Goal: Manage account settings

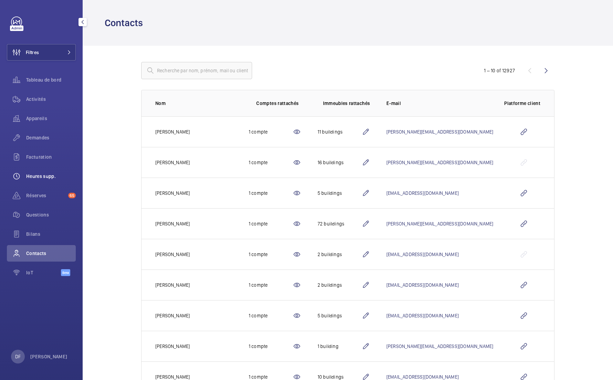
click at [52, 180] on div "Heures supp." at bounding box center [41, 176] width 69 height 17
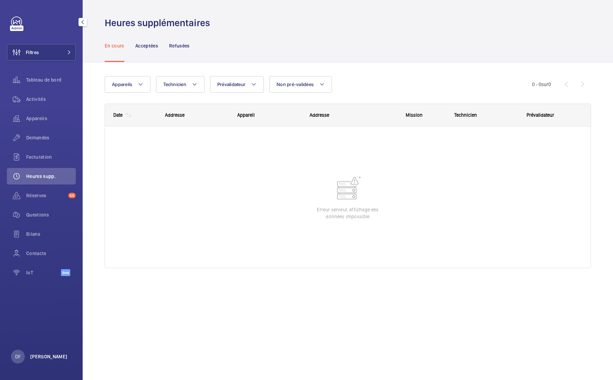
click at [40, 356] on p "[PERSON_NAME]" at bounding box center [48, 356] width 37 height 7
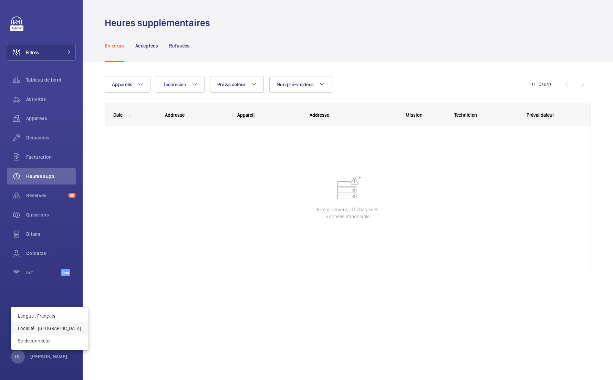
click at [53, 324] on button "Localité : France" at bounding box center [49, 328] width 77 height 12
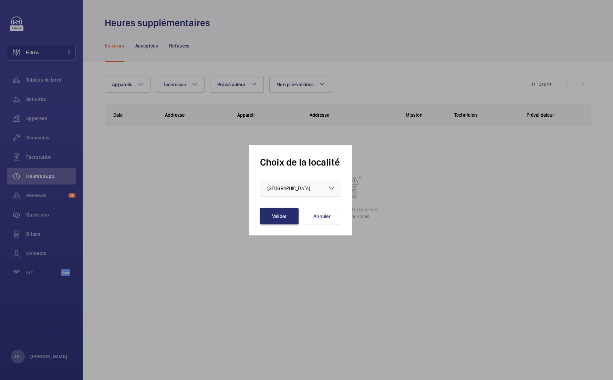
click at [268, 200] on form "Choix de la localité × France × Valider Annuler" at bounding box center [300, 190] width 81 height 69
click at [268, 190] on span "France" at bounding box center [288, 189] width 43 height 6
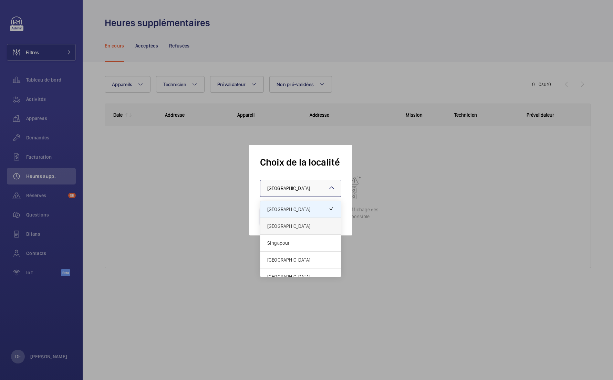
click at [268, 223] on span "Royaume-Uni" at bounding box center [300, 226] width 67 height 7
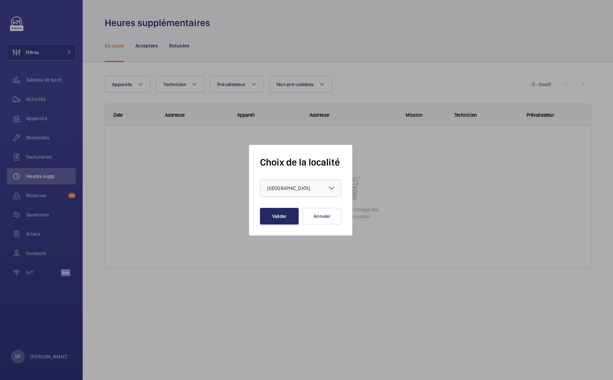
click at [269, 217] on button "Valider" at bounding box center [279, 216] width 39 height 17
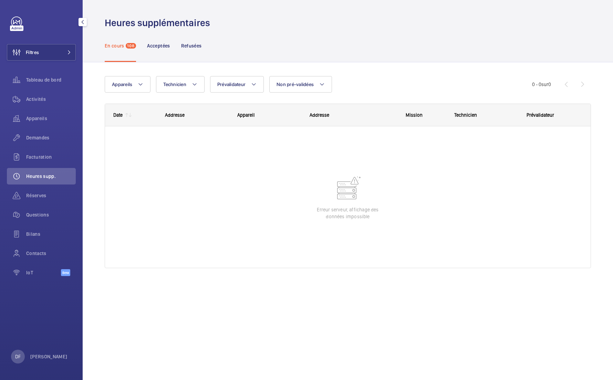
click at [53, 361] on div "DF David FAIN" at bounding box center [39, 357] width 56 height 14
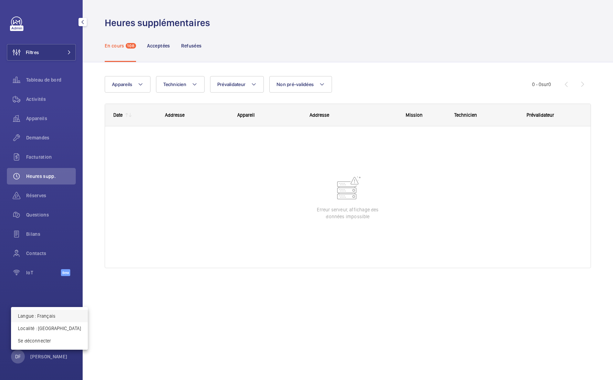
click at [67, 314] on p "Langue : Français" at bounding box center [49, 316] width 63 height 7
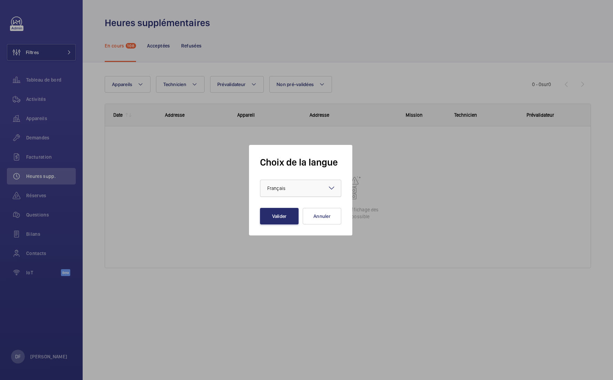
click at [282, 194] on div at bounding box center [300, 188] width 81 height 17
click at [282, 208] on span "English" at bounding box center [300, 209] width 67 height 7
click at [282, 214] on button "Valider" at bounding box center [279, 216] width 39 height 17
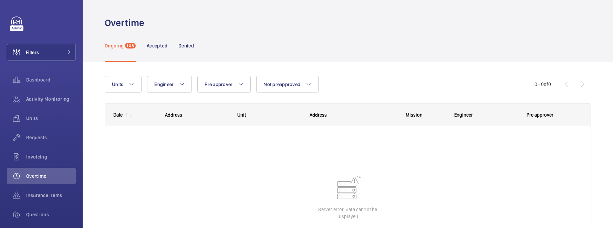
click at [330, 97] on wm-front-shared-table-view-engine "Units Engineer Pre approver Not preapproved More filters Reset all filters 0 - …" at bounding box center [348, 180] width 486 height 209
click at [280, 153] on div at bounding box center [348, 197] width 486 height 142
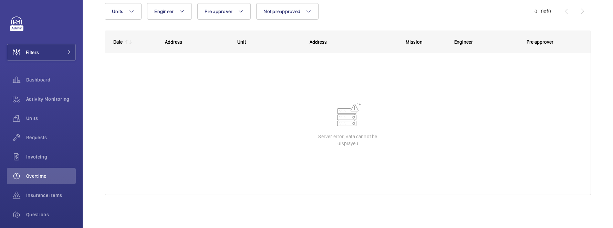
scroll to position [73, 0]
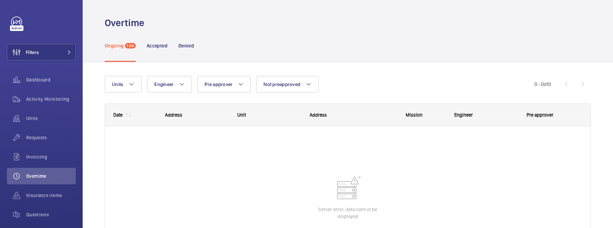
click at [114, 116] on div "Date" at bounding box center [117, 115] width 9 height 6
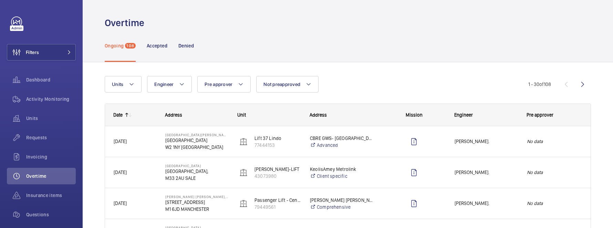
click at [121, 111] on div "Date" at bounding box center [114, 115] width 18 height 22
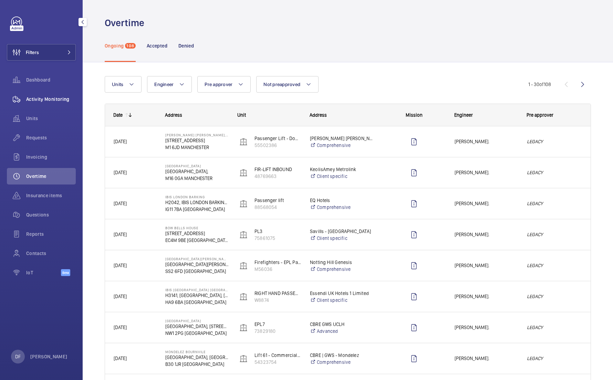
click at [51, 105] on div "Activity Monitoring" at bounding box center [41, 99] width 69 height 17
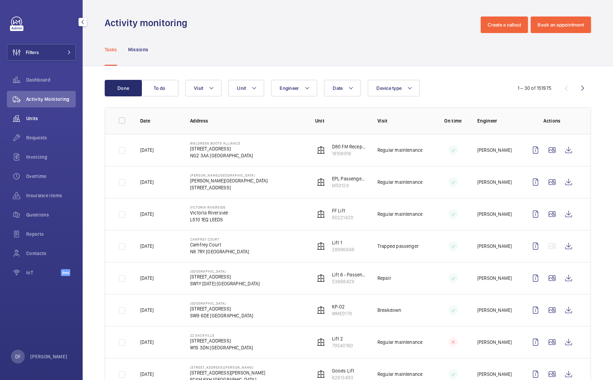
click at [55, 119] on span "Units" at bounding box center [51, 118] width 50 height 7
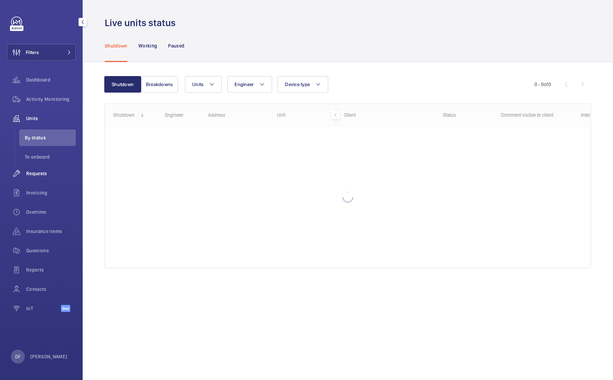
click at [49, 177] on div "Requests" at bounding box center [41, 173] width 69 height 17
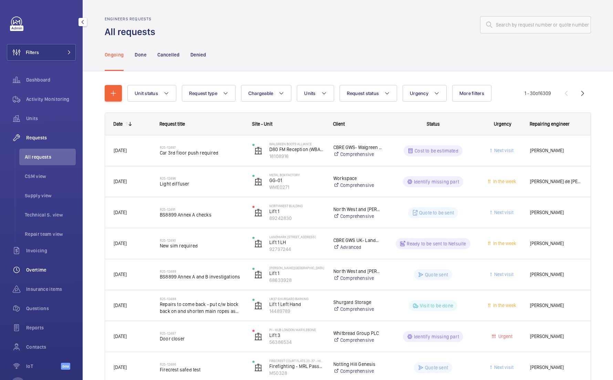
click at [37, 228] on span "Overtime" at bounding box center [51, 270] width 50 height 7
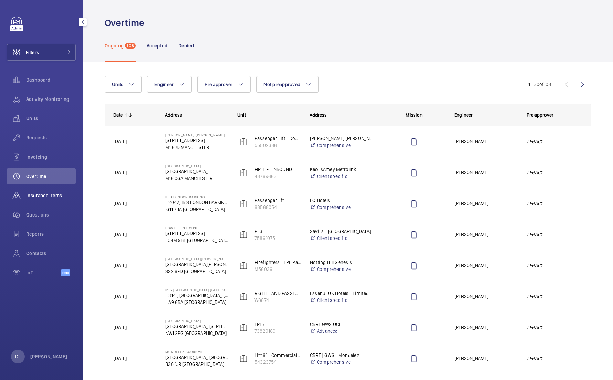
click at [64, 189] on div "Insurance items" at bounding box center [41, 195] width 69 height 17
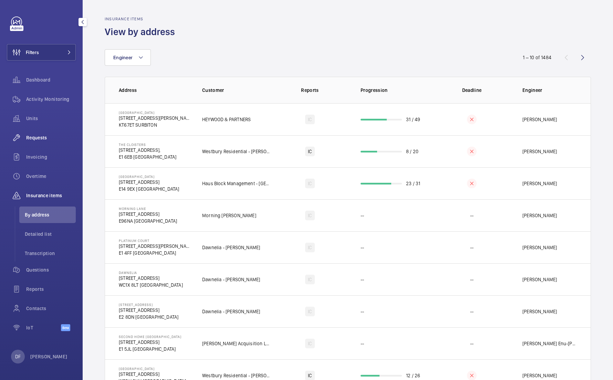
click at [50, 131] on div "Requests" at bounding box center [41, 138] width 69 height 17
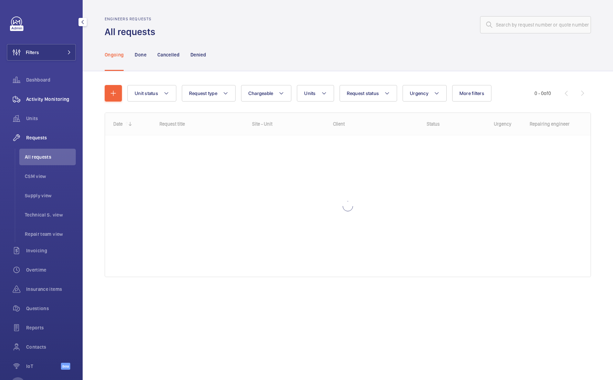
click at [52, 102] on span "Activity Monitoring" at bounding box center [51, 99] width 50 height 7
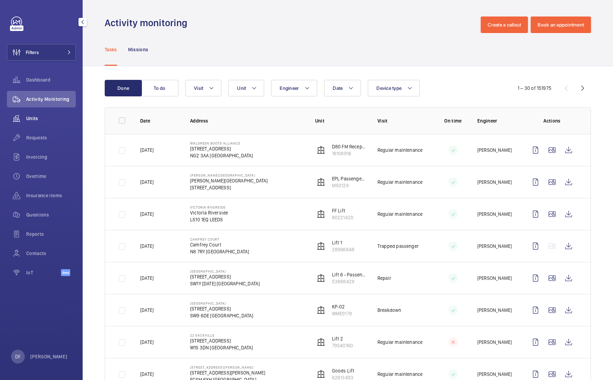
click at [68, 123] on div "Units" at bounding box center [41, 118] width 69 height 17
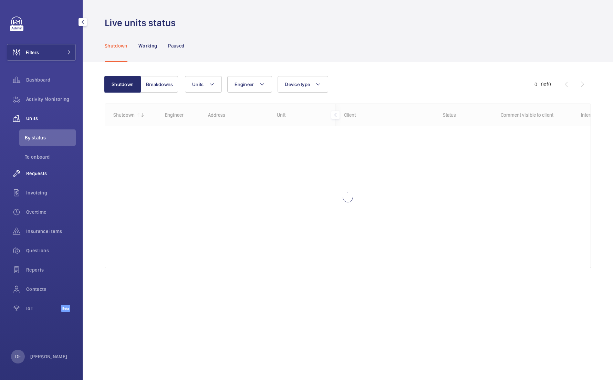
click at [50, 167] on div "Requests" at bounding box center [41, 173] width 69 height 17
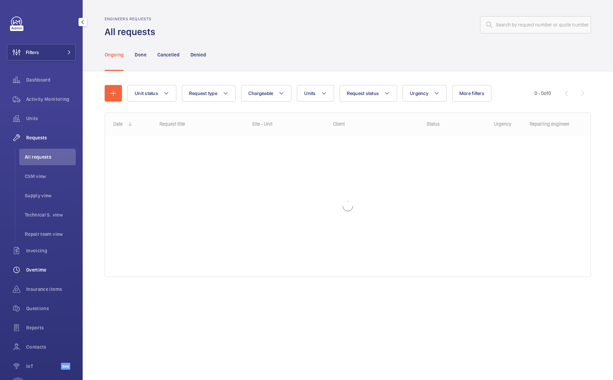
click at [44, 266] on div "Overtime" at bounding box center [41, 270] width 69 height 17
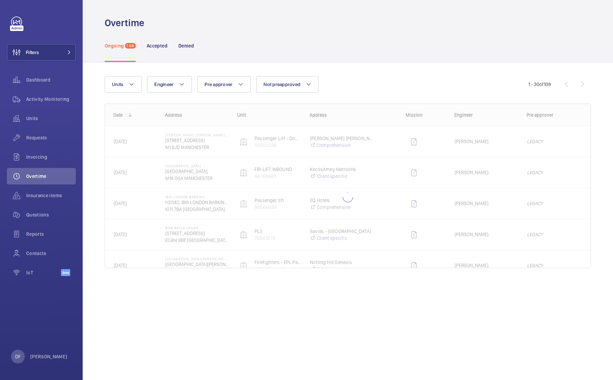
click at [120, 115] on div at bounding box center [348, 186] width 486 height 164
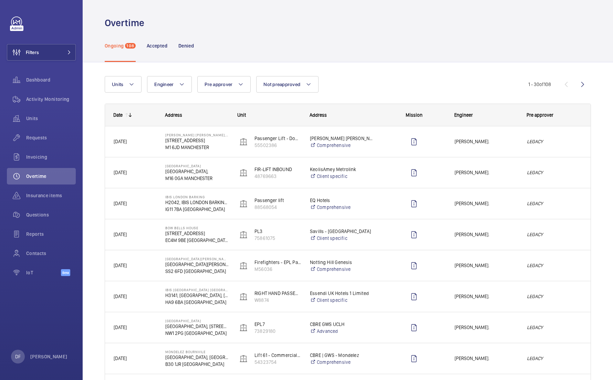
click at [120, 115] on div "Date" at bounding box center [117, 115] width 9 height 6
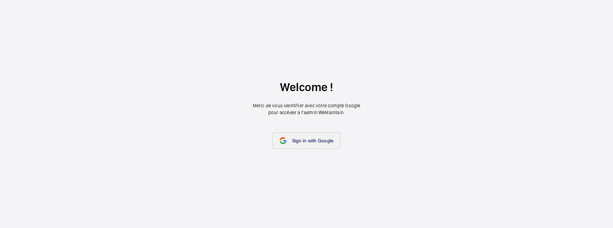
click at [290, 135] on link "Sign in with Google" at bounding box center [306, 141] width 69 height 17
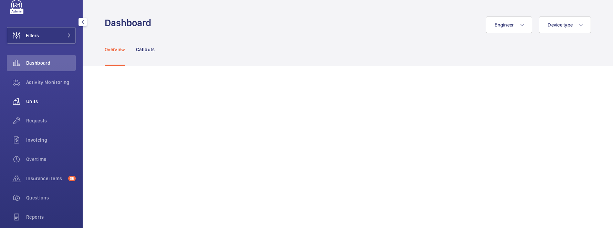
scroll to position [33, 0]
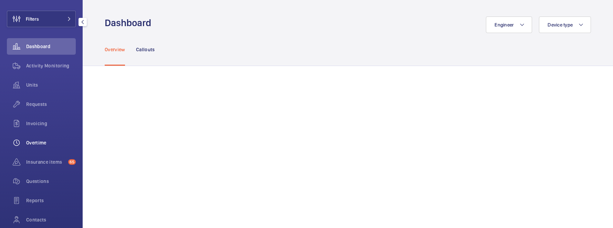
click at [37, 140] on span "Overtime" at bounding box center [51, 142] width 50 height 7
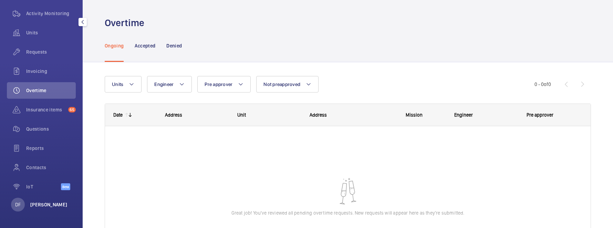
scroll to position [86, 0]
click at [44, 202] on p "[PERSON_NAME]" at bounding box center [48, 204] width 37 height 7
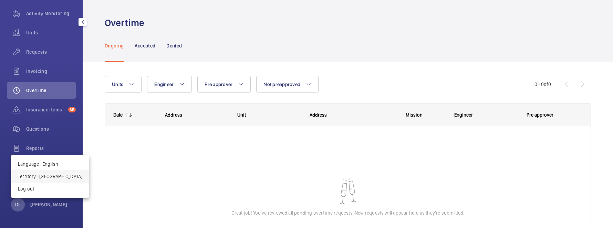
click at [51, 177] on p "Territory : France" at bounding box center [50, 176] width 64 height 7
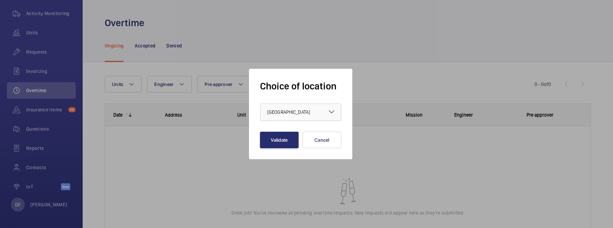
click at [294, 117] on div at bounding box center [300, 112] width 81 height 17
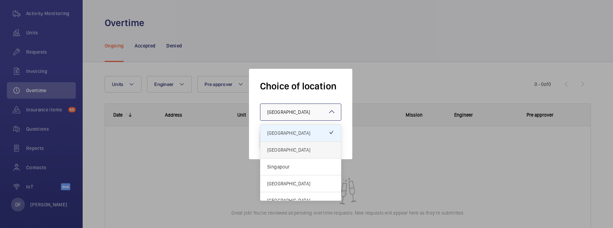
click at [291, 152] on span "[GEOGRAPHIC_DATA]" at bounding box center [300, 150] width 67 height 7
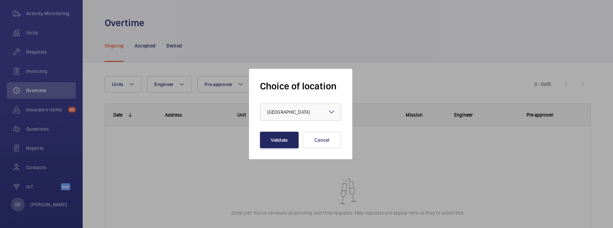
click at [280, 148] on button "Validate" at bounding box center [279, 140] width 39 height 17
